Goal: Task Accomplishment & Management: Manage account settings

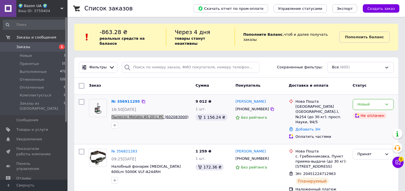
copy span "Пылесос Metabo AS 20 L PC"
drag, startPoint x: 109, startPoint y: 112, endPoint x: 162, endPoint y: 112, distance: 52.6
click at [162, 112] on div "№ 356911295 16:50[DATE] Пылесос Metabo AS 20 L PC (602083000)" at bounding box center [151, 114] width 84 height 34
click at [128, 99] on link "№ 356911295" at bounding box center [125, 101] width 29 height 4
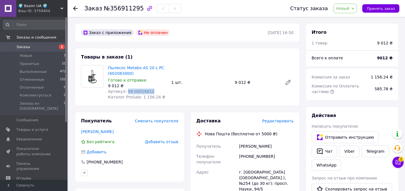
drag, startPoint x: 153, startPoint y: 91, endPoint x: 126, endPoint y: 92, distance: 27.0
click at [126, 92] on div "Артикул: 99-00016812" at bounding box center [137, 92] width 59 height 6
copy span "99-00016812"
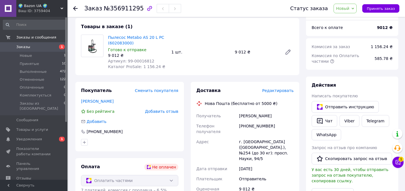
scroll to position [21, 0]
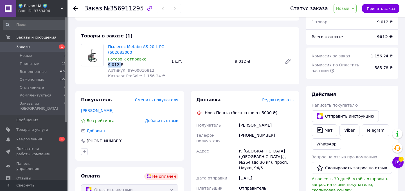
drag, startPoint x: 106, startPoint y: 63, endPoint x: 119, endPoint y: 64, distance: 12.4
click at [119, 64] on div "Пылесос Metabo AS 20 L PC (602083000) Готово к отправке 9 012 ₴ Артикул: 99-000…" at bounding box center [137, 61] width 63 height 37
copy div "9 012"
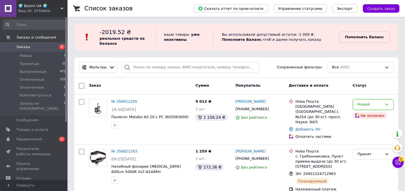
click at [358, 39] on span "Пополнить баланс" at bounding box center [364, 37] width 39 height 5
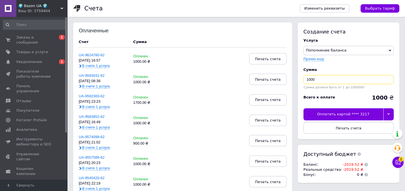
drag, startPoint x: 324, startPoint y: 77, endPoint x: 296, endPoint y: 77, distance: 28.4
click at [296, 77] on div "Создание счета Услуга Пополнение баланса Premium-дизайн Промо-код Сумма 1000 Су…" at bounding box center [347, 105] width 104 height 166
type input "2200"
click at [331, 111] on div "Оплатить картой **** 3217" at bounding box center [343, 114] width 80 height 12
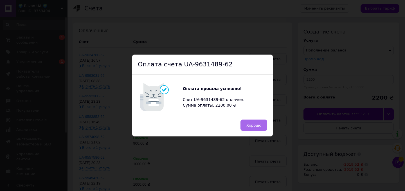
click at [254, 123] on span "Хорошо" at bounding box center [253, 125] width 15 height 4
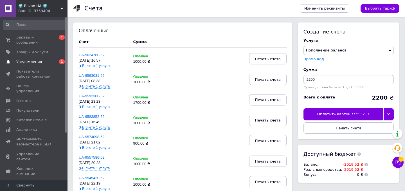
click at [47, 64] on link "Уведомления 0 1" at bounding box center [34, 62] width 69 height 10
